Goal: Use online tool/utility: Utilize a website feature to perform a specific function

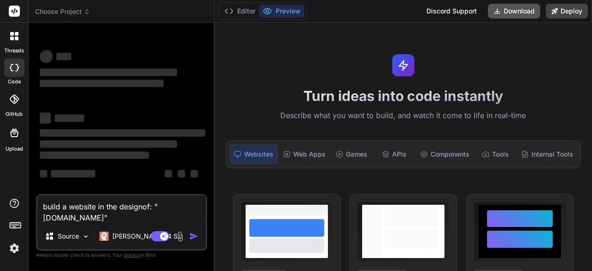
type textarea "x"
click at [15, 12] on rect at bounding box center [14, 11] width 11 height 11
click at [16, 41] on div at bounding box center [14, 35] width 19 height 19
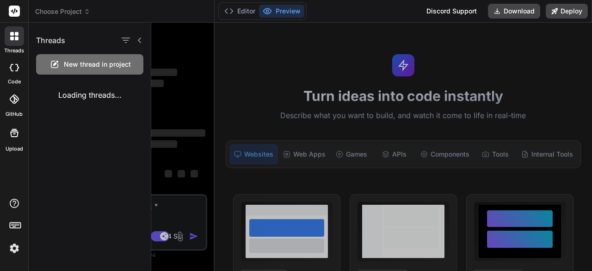
click at [15, 38] on icon at bounding box center [17, 39] width 4 height 4
click at [13, 39] on icon at bounding box center [12, 39] width 4 height 4
click at [16, 254] on img at bounding box center [14, 248] width 16 height 16
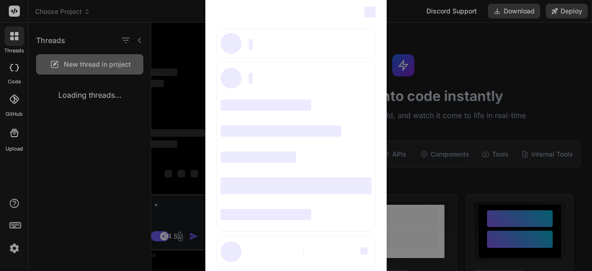
drag, startPoint x: 114, startPoint y: 213, endPoint x: 457, endPoint y: 122, distance: 354.5
click at [457, 122] on div "‌ ‌ ‌ ‌ ‌ ‌ ‌ ‌ ‌ ‌ ‌ ‌ ‌ ‌ ‌" at bounding box center [296, 135] width 592 height 271
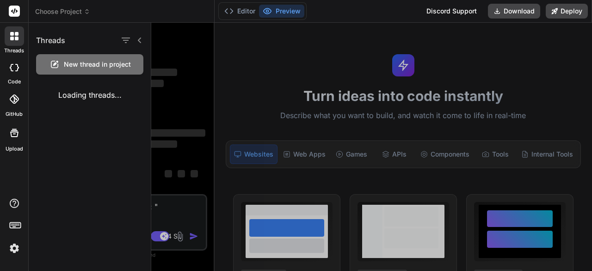
drag, startPoint x: 276, startPoint y: 211, endPoint x: 272, endPoint y: 233, distance: 22.6
click at [272, 233] on div at bounding box center [371, 147] width 441 height 248
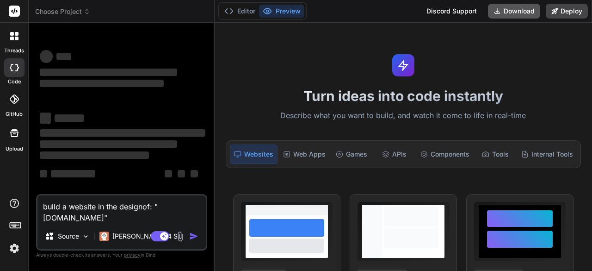
click at [509, 10] on button "Download" at bounding box center [514, 11] width 52 height 15
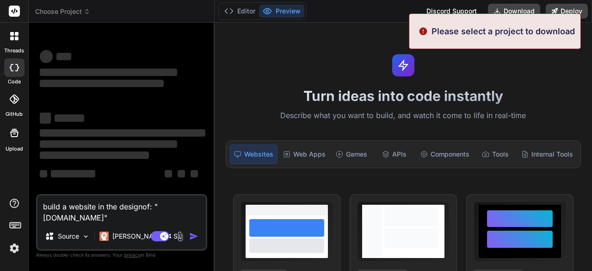
click at [359, 73] on div "Turn ideas into code instantly Describe what you want to build, and watch it co…" at bounding box center [404, 147] width 378 height 248
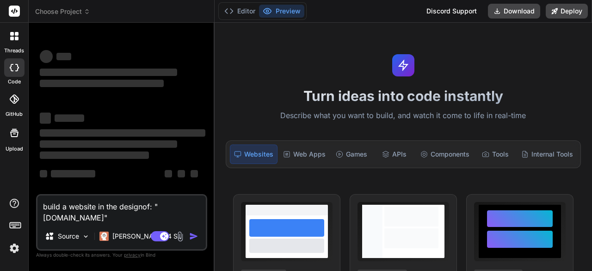
drag, startPoint x: 567, startPoint y: 7, endPoint x: 323, endPoint y: 70, distance: 252.9
click at [323, 70] on div "Turn ideas into code instantly Describe what you want to build, and watch it co…" at bounding box center [404, 147] width 378 height 248
click at [293, 156] on div "Web Apps" at bounding box center [305, 153] width 50 height 19
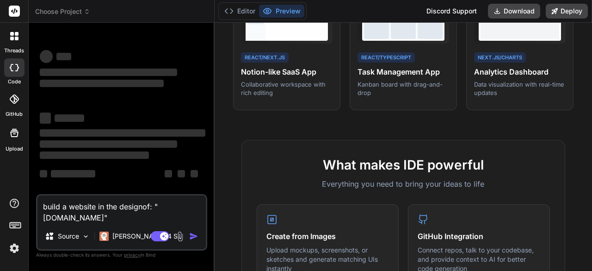
scroll to position [216, 0]
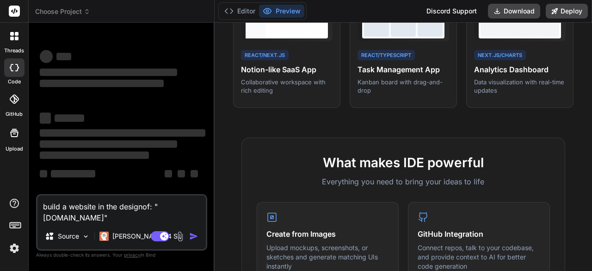
click at [174, 216] on textarea "build a website in the designof: "www.loquosex.com"" at bounding box center [121, 209] width 168 height 28
click at [144, 212] on textarea "build a website in the designof: "www.loquosex.com"" at bounding box center [121, 209] width 168 height 28
type textarea "build a website in the design of: "[DOMAIN_NAME]""
type textarea "x"
type textarea "build a website in the design of: "[DOMAIN_NAME]""
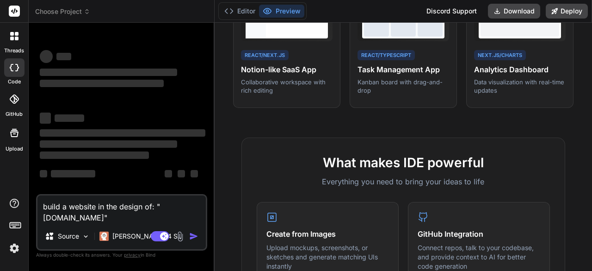
click at [180, 213] on textarea "build a website in the design of: "[DOMAIN_NAME]"" at bounding box center [121, 209] width 168 height 28
click at [18, 12] on rect at bounding box center [14, 11] width 11 height 11
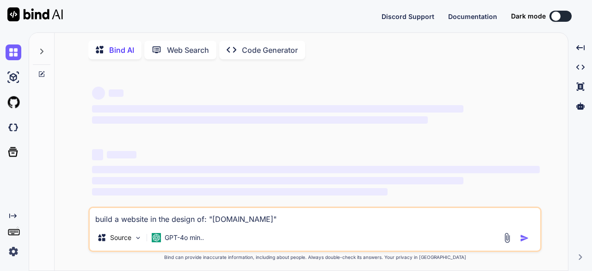
click at [566, 15] on button at bounding box center [561, 16] width 22 height 11
click at [571, 17] on button at bounding box center [561, 16] width 22 height 11
click at [568, 12] on button at bounding box center [561, 16] width 22 height 11
click at [566, 19] on button at bounding box center [561, 16] width 22 height 11
click at [556, 17] on div at bounding box center [556, 16] width 9 height 9
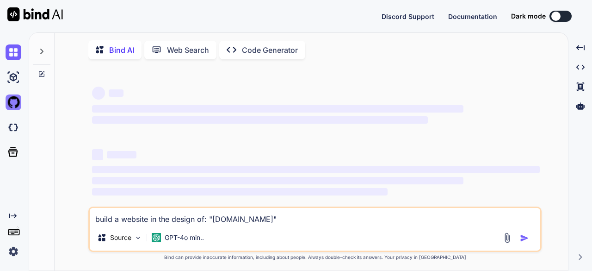
click at [16, 100] on img at bounding box center [14, 102] width 16 height 16
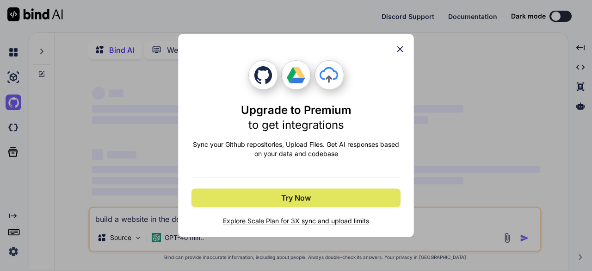
click at [292, 198] on span "Try Now" at bounding box center [296, 197] width 30 height 11
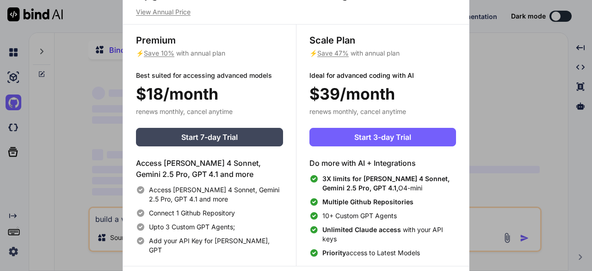
click at [81, 178] on div "Upgrade to access Advanced AI & Integrations View Annual Price Premium ⚡ Save 1…" at bounding box center [296, 135] width 592 height 271
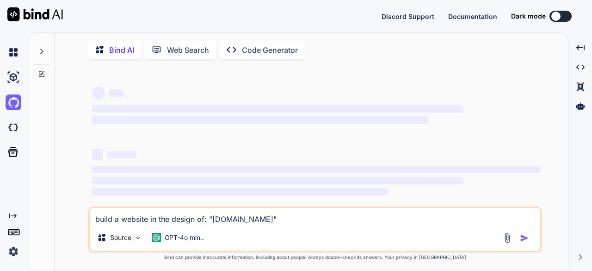
click at [12, 251] on img at bounding box center [14, 251] width 16 height 16
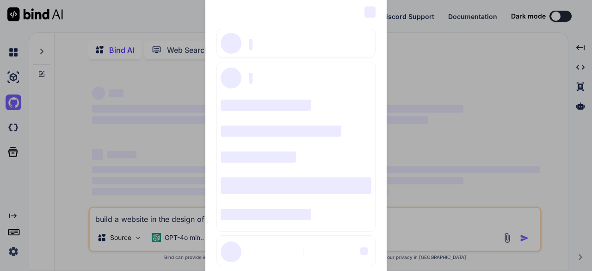
click at [13, 250] on div "‌ ‌ ‌ ‌ ‌ ‌ ‌ ‌ ‌ ‌ ‌ ‌ ‌ ‌ ‌" at bounding box center [296, 135] width 592 height 271
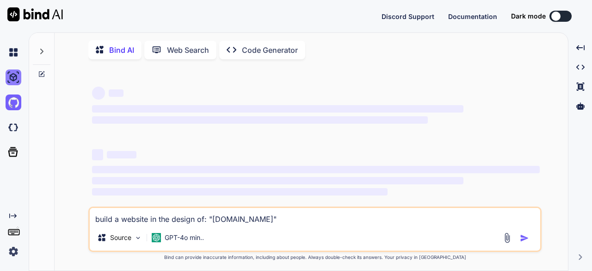
click at [17, 77] on img at bounding box center [14, 77] width 16 height 16
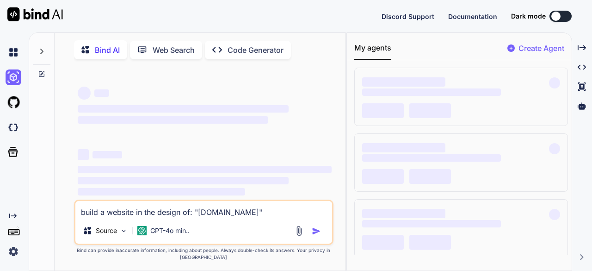
click at [55, 12] on img at bounding box center [35, 14] width 56 height 14
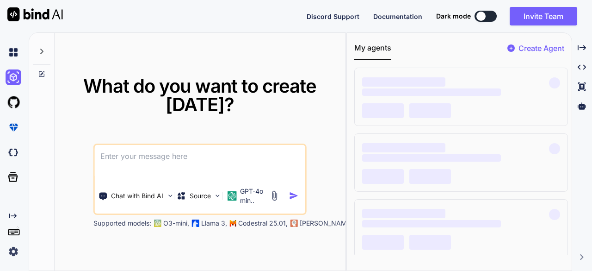
click at [485, 17] on div at bounding box center [481, 16] width 9 height 9
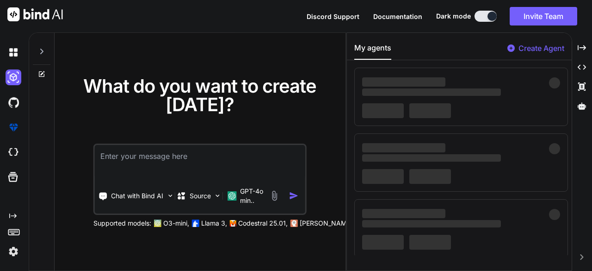
click at [492, 14] on div at bounding box center [492, 16] width 9 height 9
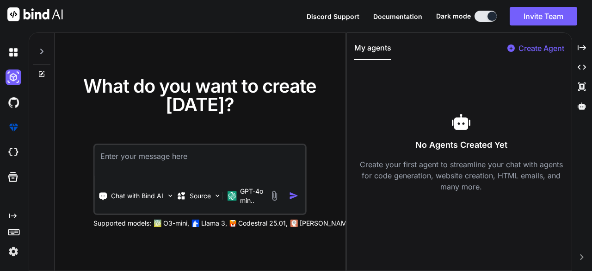
type textarea "x"
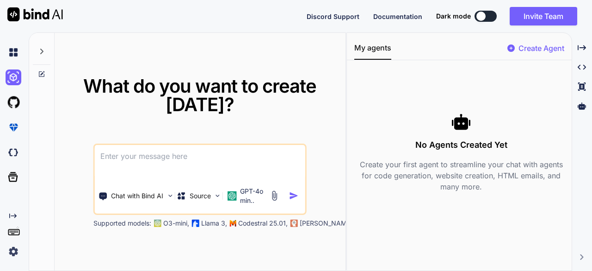
click at [487, 13] on button at bounding box center [486, 16] width 22 height 11
click at [480, 18] on div at bounding box center [481, 16] width 9 height 9
drag, startPoint x: 238, startPoint y: 162, endPoint x: 206, endPoint y: 162, distance: 31.9
click at [206, 162] on textarea at bounding box center [200, 162] width 211 height 34
click at [12, 250] on img at bounding box center [14, 251] width 16 height 16
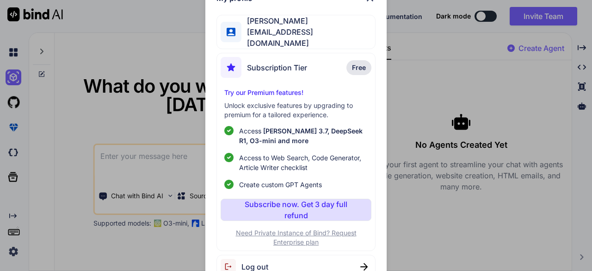
click at [361, 66] on span "Free" at bounding box center [359, 67] width 14 height 9
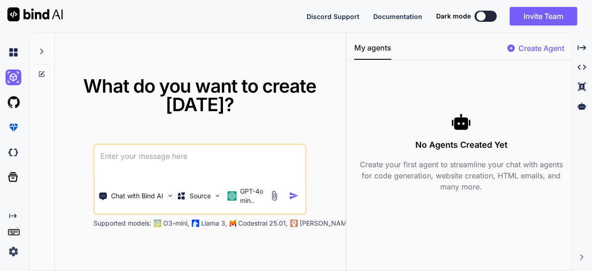
click at [482, 16] on div at bounding box center [481, 16] width 9 height 9
click at [490, 15] on button at bounding box center [486, 16] width 22 height 11
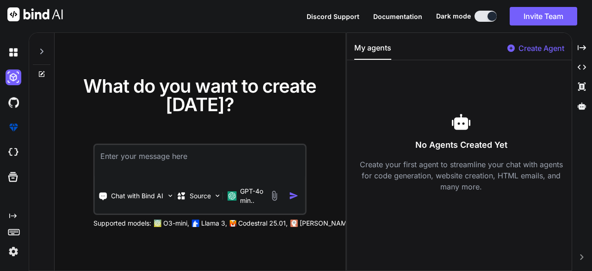
click at [164, 169] on textarea at bounding box center [200, 162] width 211 height 34
drag, startPoint x: 14, startPoint y: 180, endPoint x: 7, endPoint y: 175, distance: 8.0
click at [7, 175] on icon at bounding box center [12, 176] width 13 height 13
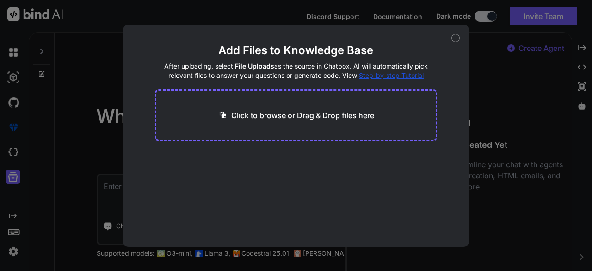
click at [54, 188] on div "Add Files to Knowledge Base After uploading, select File Uploads as the source …" at bounding box center [296, 135] width 592 height 271
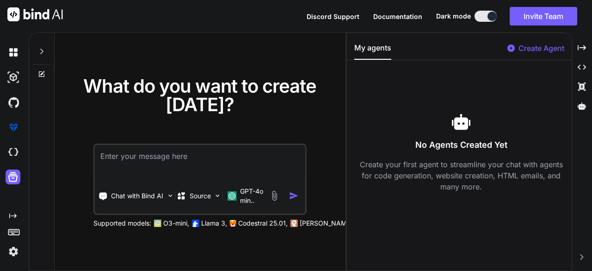
click at [44, 74] on icon at bounding box center [41, 73] width 7 height 7
click at [43, 75] on icon at bounding box center [41, 73] width 7 height 7
click at [37, 51] on div at bounding box center [42, 49] width 18 height 32
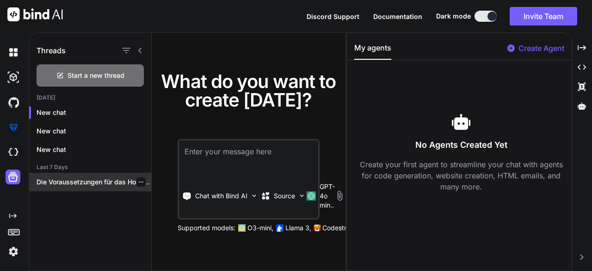
click at [62, 184] on p "Die Voraussetzungen für das Hosting einer Website..." at bounding box center [94, 181] width 115 height 9
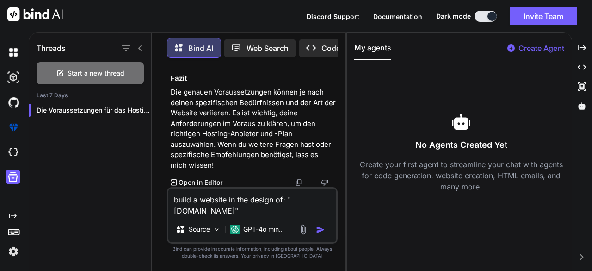
scroll to position [4321, 0]
drag, startPoint x: 264, startPoint y: 211, endPoint x: 143, endPoint y: 43, distance: 207.1
click at [143, 43] on div "Threads Start a new thread Last 7 Days Die Voraussetzungen für das Hosting eine…" at bounding box center [187, 151] width 317 height 240
click at [142, 47] on icon at bounding box center [140, 47] width 7 height 7
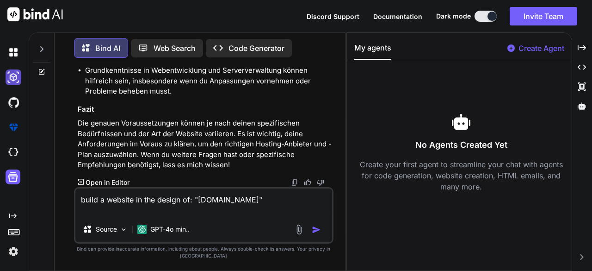
click at [11, 73] on img at bounding box center [14, 77] width 16 height 16
click at [9, 44] on div at bounding box center [15, 52] width 19 height 25
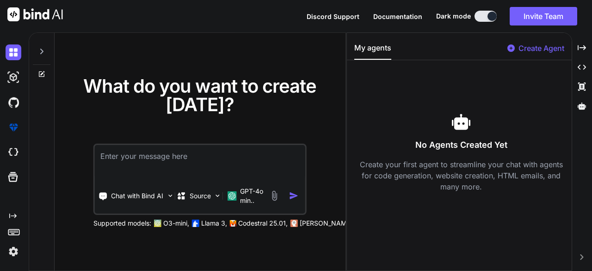
click at [41, 75] on icon at bounding box center [41, 73] width 7 height 7
drag, startPoint x: 37, startPoint y: 76, endPoint x: 218, endPoint y: 79, distance: 181.9
click at [218, 79] on span "What do you want to create [DATE]?" at bounding box center [199, 95] width 233 height 41
click at [42, 48] on icon at bounding box center [41, 51] width 7 height 7
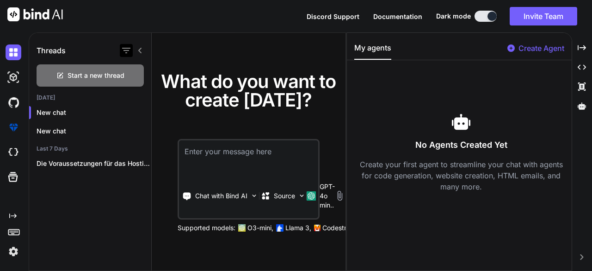
click at [125, 50] on icon "button" at bounding box center [126, 51] width 8 height 6
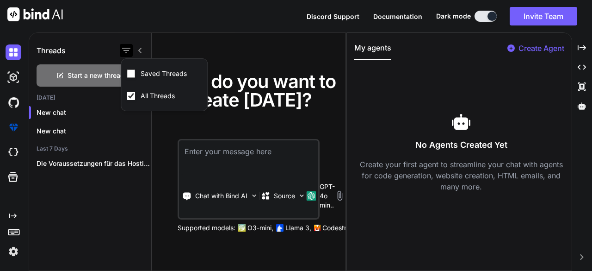
click at [125, 50] on icon "button" at bounding box center [126, 51] width 8 height 6
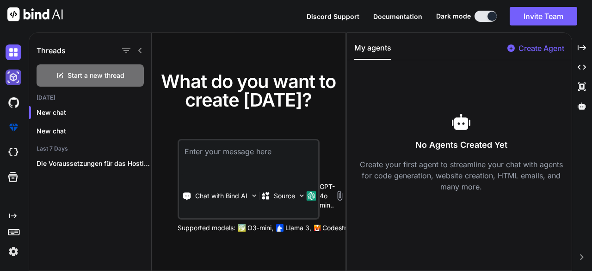
click at [15, 78] on img at bounding box center [14, 77] width 16 height 16
click at [13, 103] on img at bounding box center [14, 102] width 16 height 16
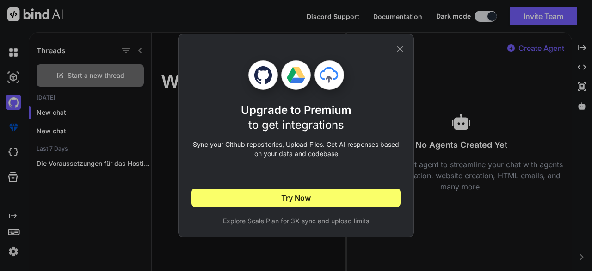
click at [399, 50] on icon at bounding box center [400, 49] width 10 height 10
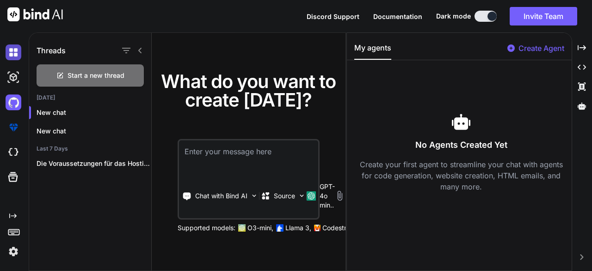
click at [15, 55] on img at bounding box center [14, 52] width 16 height 16
click at [235, 171] on textarea at bounding box center [248, 157] width 139 height 34
click at [224, 154] on textarea at bounding box center [248, 157] width 139 height 34
paste textarea "build a website in the design of: "[DOMAIN_NAME]""
type textarea "build a website in the design of: "[DOMAIN_NAME]""
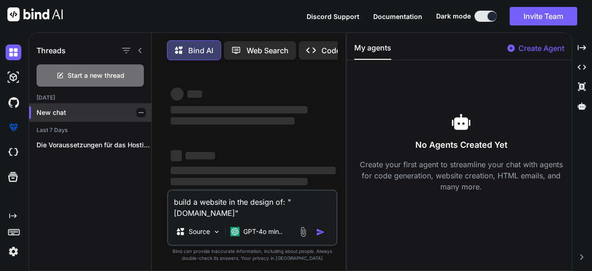
click at [68, 113] on p "New chat" at bounding box center [94, 112] width 115 height 9
click at [245, 220] on div "build a website in the design of: "[DOMAIN_NAME]" Source GPT-4o min.." at bounding box center [252, 217] width 171 height 56
click at [264, 212] on textarea "build a website in the design of: "[DOMAIN_NAME]"" at bounding box center [252, 205] width 168 height 28
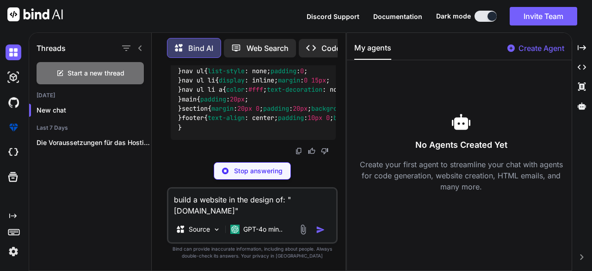
scroll to position [1357, 0]
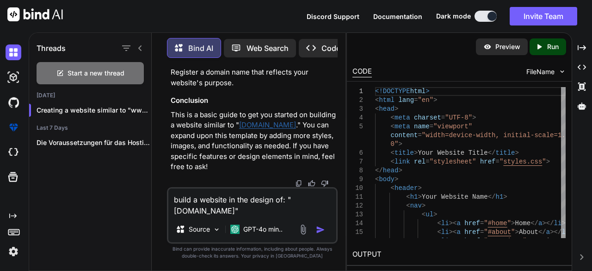
click at [99, 49] on div "Threads" at bounding box center [90, 46] width 122 height 31
click at [234, 161] on p "This is a basic guide to get you started on building a website similar to " [DO…" at bounding box center [253, 141] width 165 height 62
drag, startPoint x: 270, startPoint y: 203, endPoint x: 264, endPoint y: 207, distance: 7.3
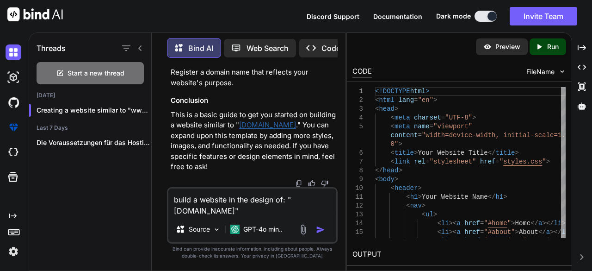
click at [264, 207] on textarea "build a website in the design of: "[DOMAIN_NAME]"" at bounding box center [252, 202] width 168 height 28
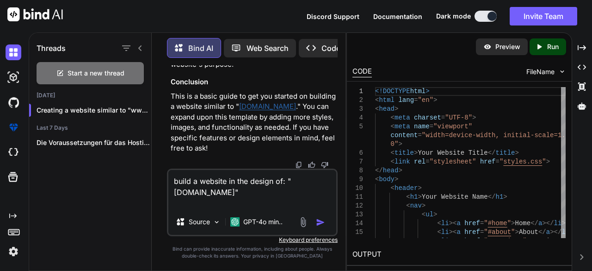
type textarea "build a website in the design of: "[DOMAIN_NAME]""
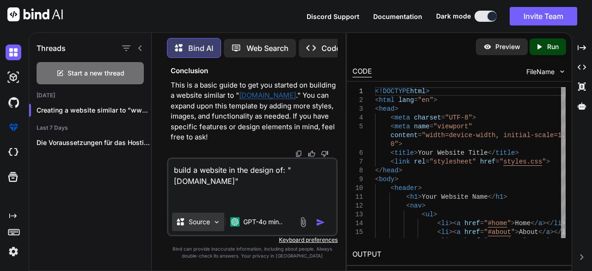
click at [207, 221] on p "Source" at bounding box center [199, 221] width 21 height 9
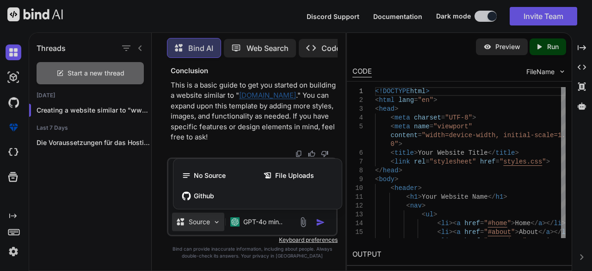
click at [208, 222] on div at bounding box center [296, 135] width 592 height 271
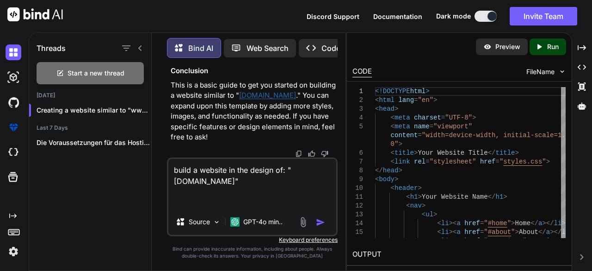
click at [255, 192] on textarea "build a website in the design of: "[DOMAIN_NAME]"" at bounding box center [252, 184] width 168 height 50
click at [253, 226] on p "GPT-4o min.." at bounding box center [262, 221] width 39 height 9
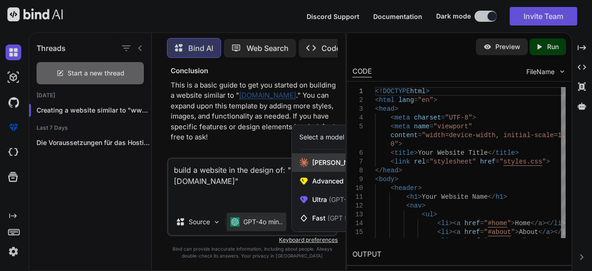
click at [320, 160] on span "[PERSON_NAME] 4 Sonnet (Add API Key)" at bounding box center [374, 162] width 125 height 9
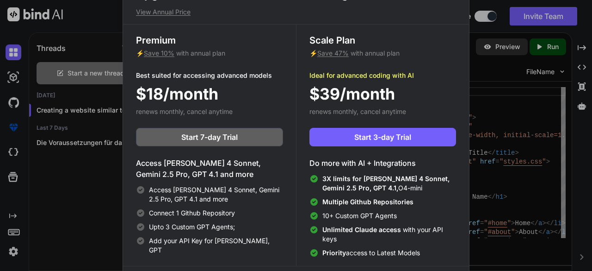
click at [100, 178] on div "Upgrade to access Advanced AI & Integrations View Annual Price Premium ⚡ Save 1…" at bounding box center [296, 135] width 592 height 271
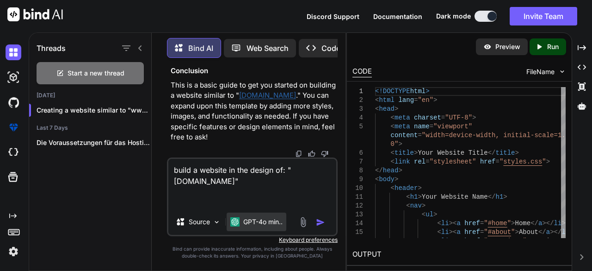
click at [276, 222] on p "GPT-4o min.." at bounding box center [262, 221] width 39 height 9
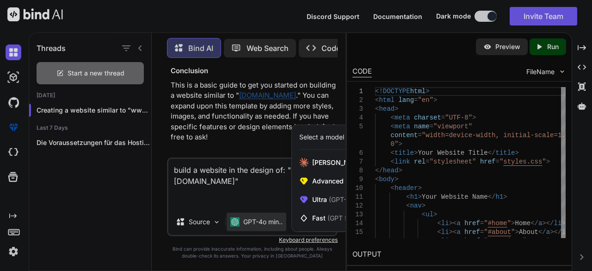
click at [325, 137] on div "Select a model" at bounding box center [321, 136] width 45 height 9
click at [245, 157] on div at bounding box center [296, 135] width 592 height 271
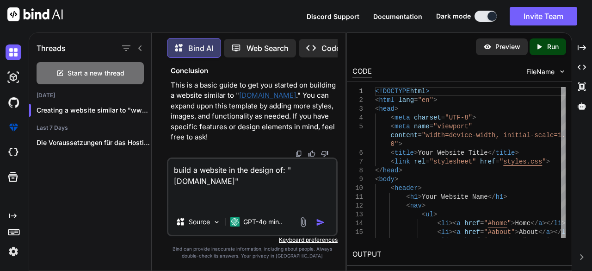
click at [35, 12] on img at bounding box center [35, 14] width 56 height 14
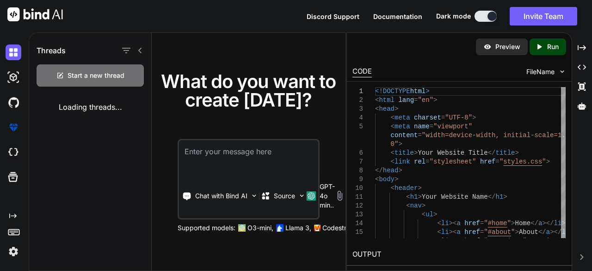
drag, startPoint x: 201, startPoint y: 194, endPoint x: 196, endPoint y: 168, distance: 26.9
click at [196, 168] on textarea at bounding box center [248, 157] width 139 height 34
click at [221, 199] on p "Chat with Bind AI" at bounding box center [221, 195] width 52 height 9
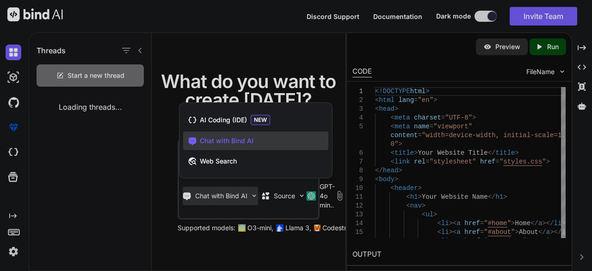
click at [137, 195] on div at bounding box center [296, 135] width 592 height 271
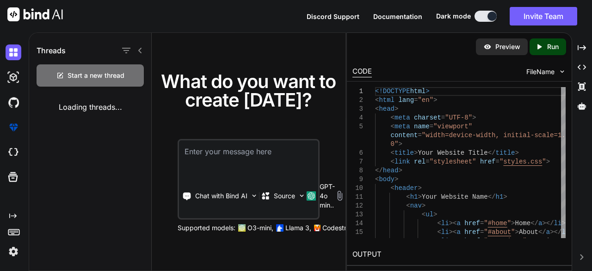
click at [230, 156] on textarea at bounding box center [248, 157] width 139 height 34
paste textarea "build a website in the design of: "[DOMAIN_NAME]""
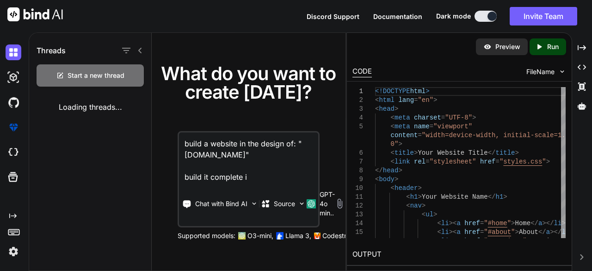
type textarea "build a website in the design of: "[DOMAIN_NAME]" build it complete it"
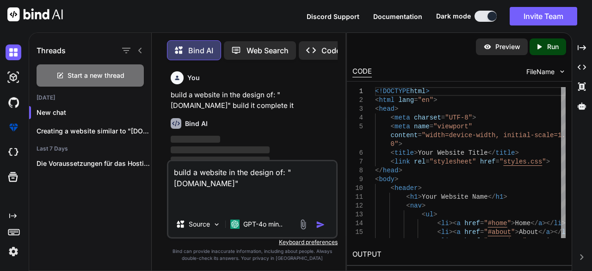
scroll to position [4, 0]
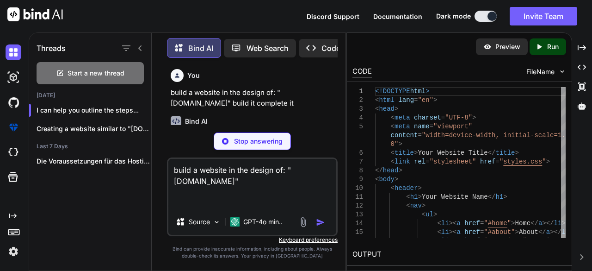
click at [439, 51] on div "Preview Created with Pixso. Run" at bounding box center [459, 47] width 224 height 28
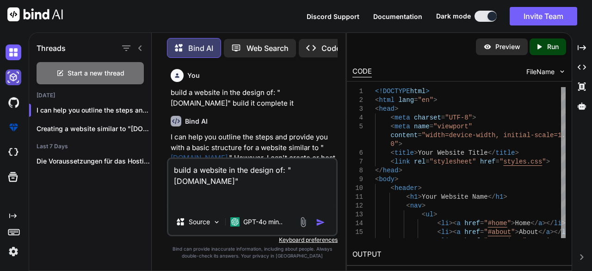
click at [17, 75] on img at bounding box center [14, 77] width 16 height 16
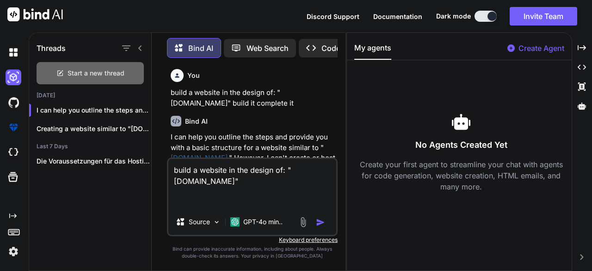
click at [64, 69] on div "Start a new thread" at bounding box center [90, 73] width 107 height 22
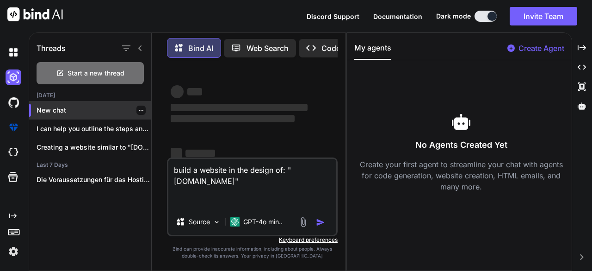
click at [57, 111] on p "New chat" at bounding box center [94, 110] width 115 height 9
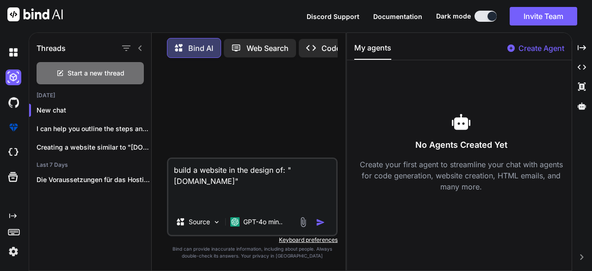
click at [327, 45] on p "Code Generator" at bounding box center [350, 48] width 56 height 11
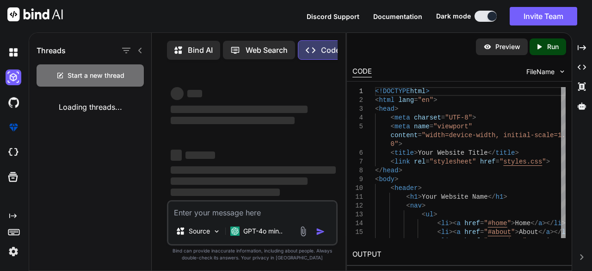
click at [203, 54] on p "Bind AI" at bounding box center [200, 49] width 25 height 11
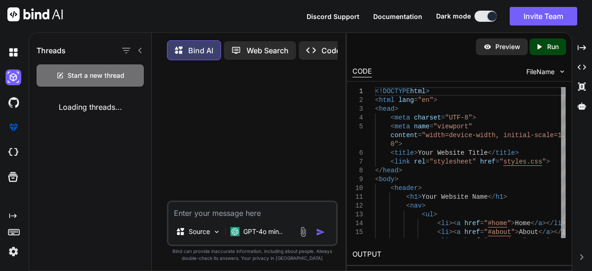
click at [315, 53] on icon "Created with Pixso." at bounding box center [311, 50] width 10 height 10
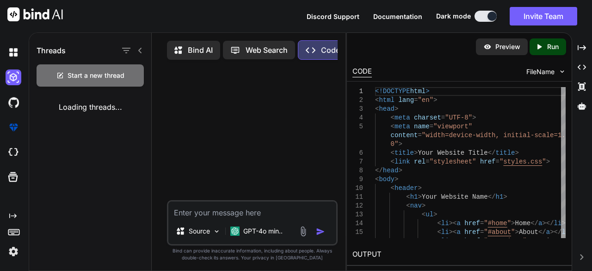
click at [186, 223] on div "Source GPT-4o min.." at bounding box center [252, 222] width 171 height 45
click at [186, 215] on textarea at bounding box center [252, 209] width 168 height 17
paste textarea "build a website in the design of: "[DOMAIN_NAME]""
type textarea "build a website in the design of: "[DOMAIN_NAME]""
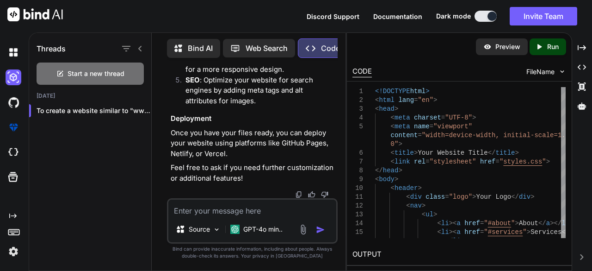
scroll to position [1623, 0]
click at [499, 44] on p "Preview" at bounding box center [508, 46] width 25 height 9
click at [212, 210] on textarea at bounding box center [252, 207] width 168 height 17
click at [255, 212] on textarea at bounding box center [252, 207] width 168 height 17
type textarea "preview"
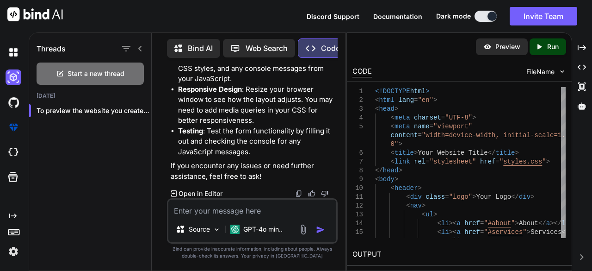
scroll to position [2259, 0]
click at [548, 50] on p "Run" at bounding box center [554, 46] width 12 height 9
click at [487, 44] on img at bounding box center [488, 47] width 8 height 8
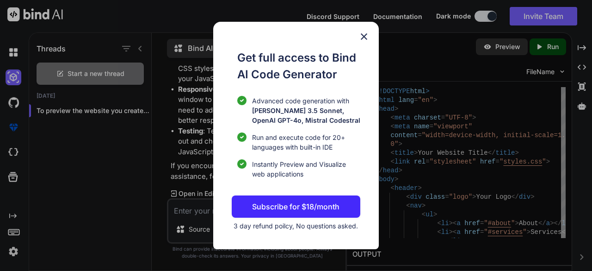
click at [363, 28] on div "Get full access to Bind AI Code Generator Advanced code generation with [PERSON…" at bounding box center [296, 135] width 166 height 227
click at [366, 40] on img at bounding box center [364, 36] width 11 height 11
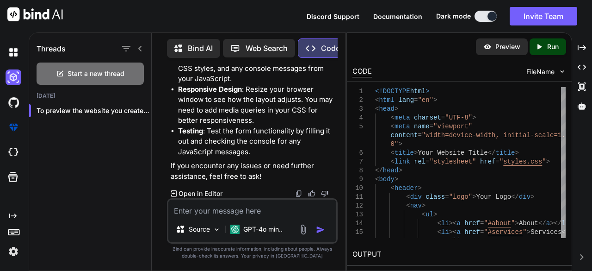
click at [284, 115] on li "Responsive Design : Resize your browser window to see how the layout adjusts. Y…" at bounding box center [257, 105] width 158 height 42
click at [492, 47] on div "Preview" at bounding box center [502, 46] width 52 height 17
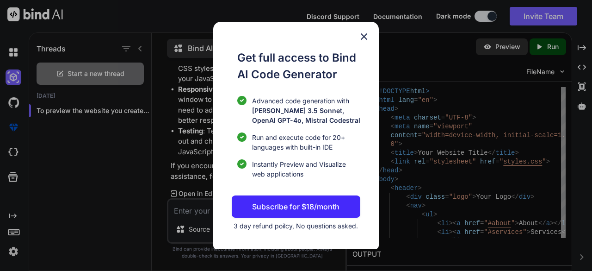
click at [366, 32] on img at bounding box center [364, 36] width 11 height 11
